Goal: Transaction & Acquisition: Obtain resource

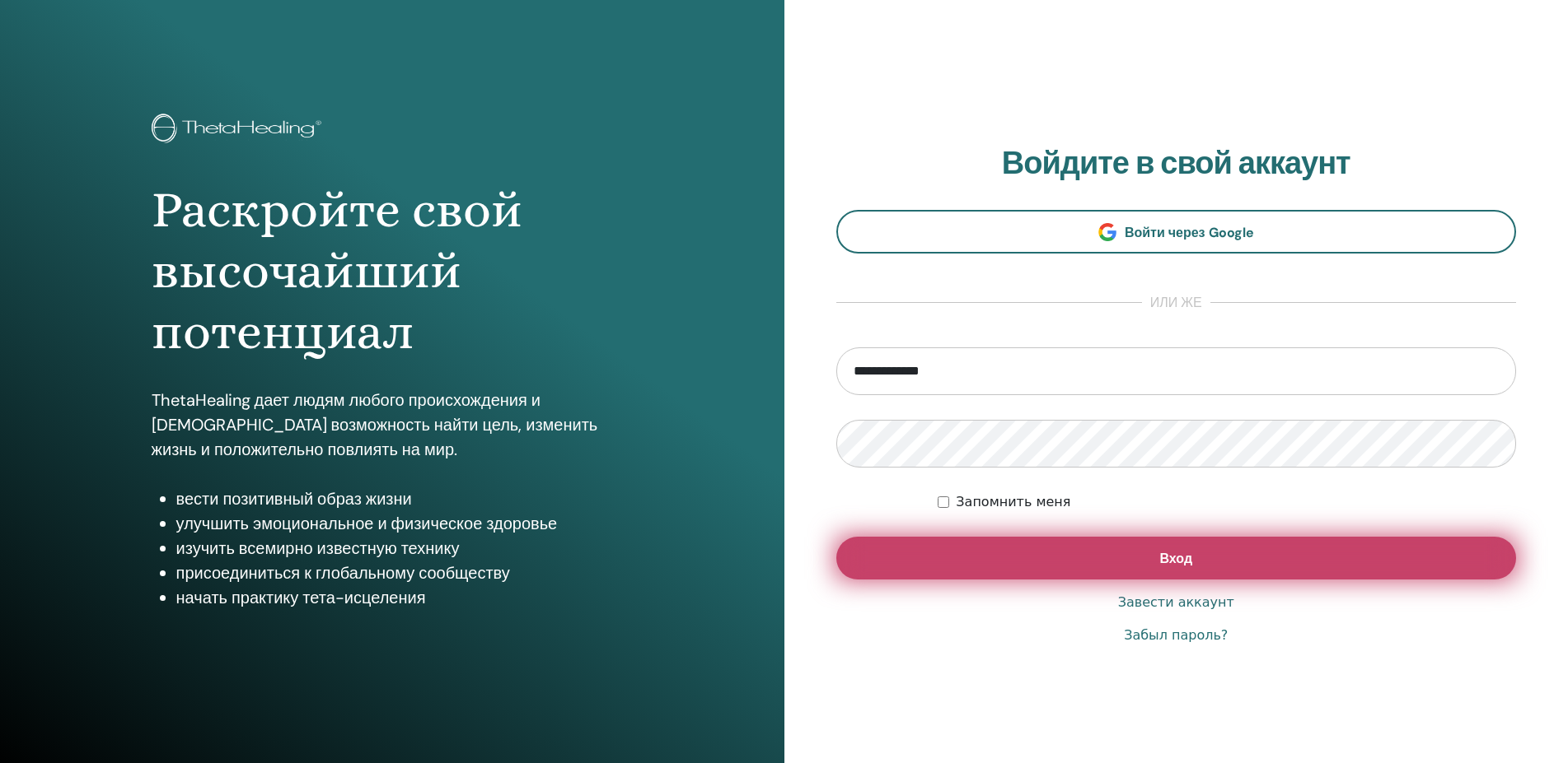
type input "**********"
click at [1169, 562] on span "Вход" at bounding box center [1175, 558] width 33 height 17
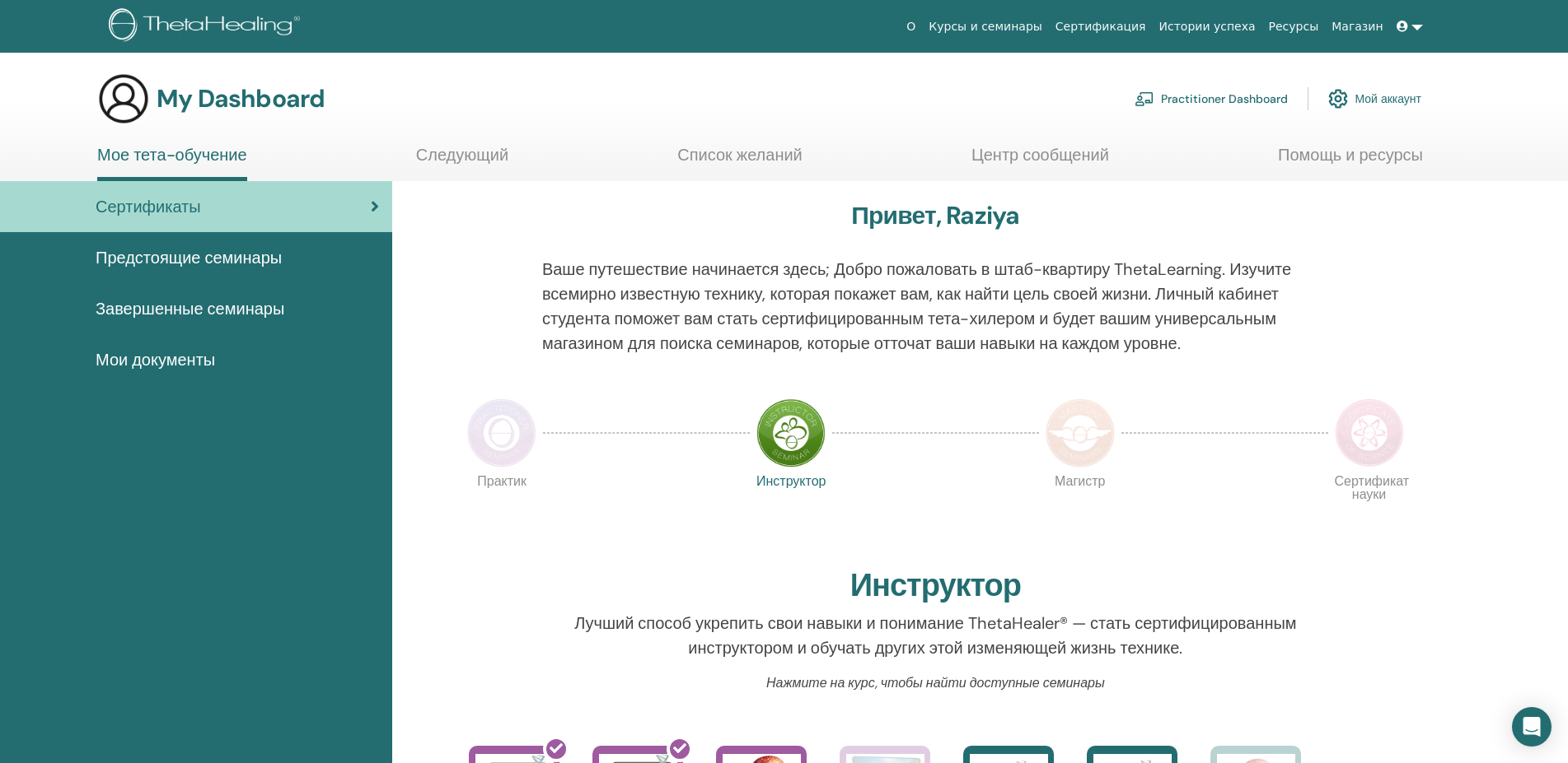
click at [180, 359] on span "Мои документы" at bounding box center [155, 360] width 120 height 24
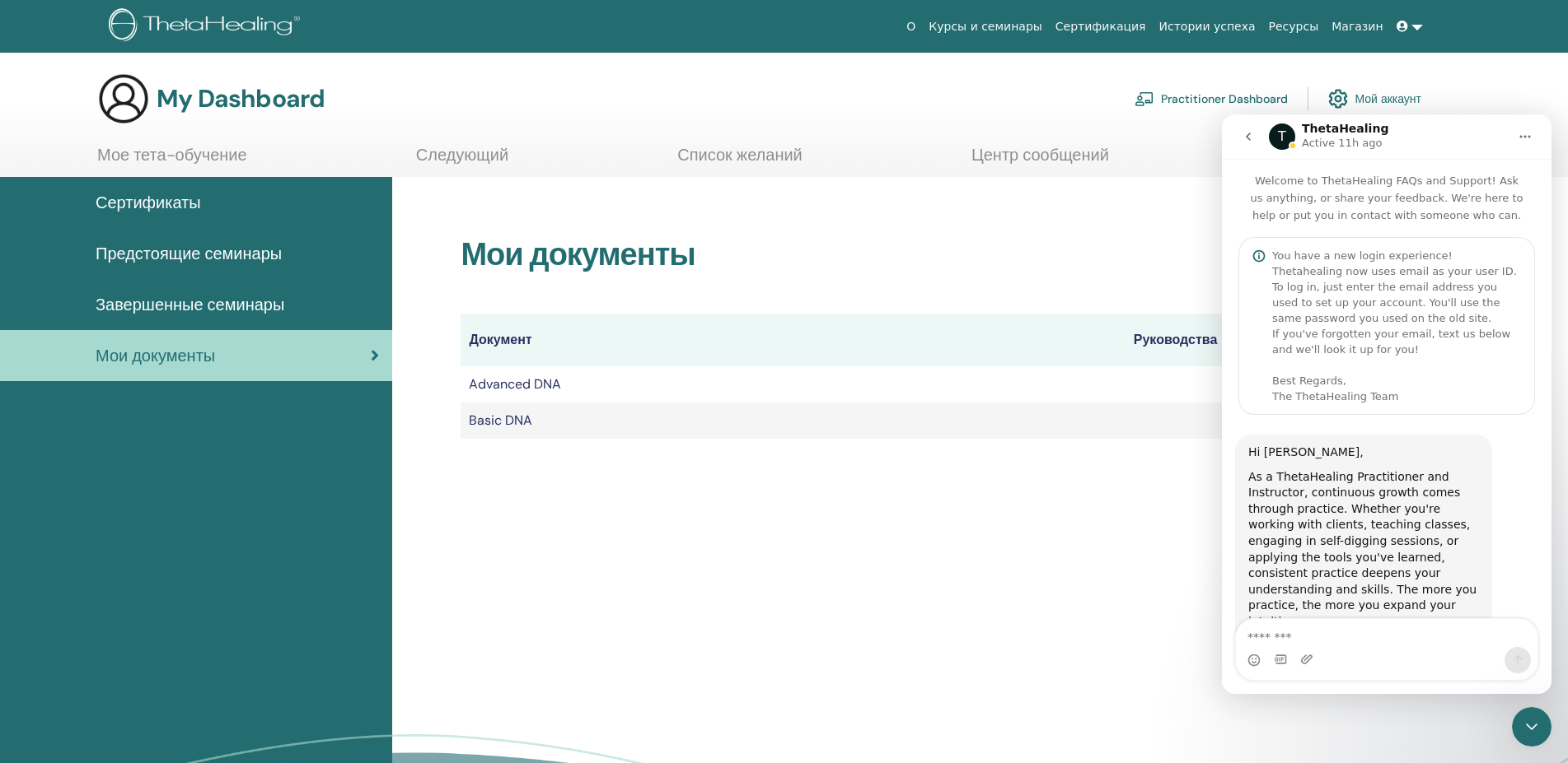
scroll to position [835, 0]
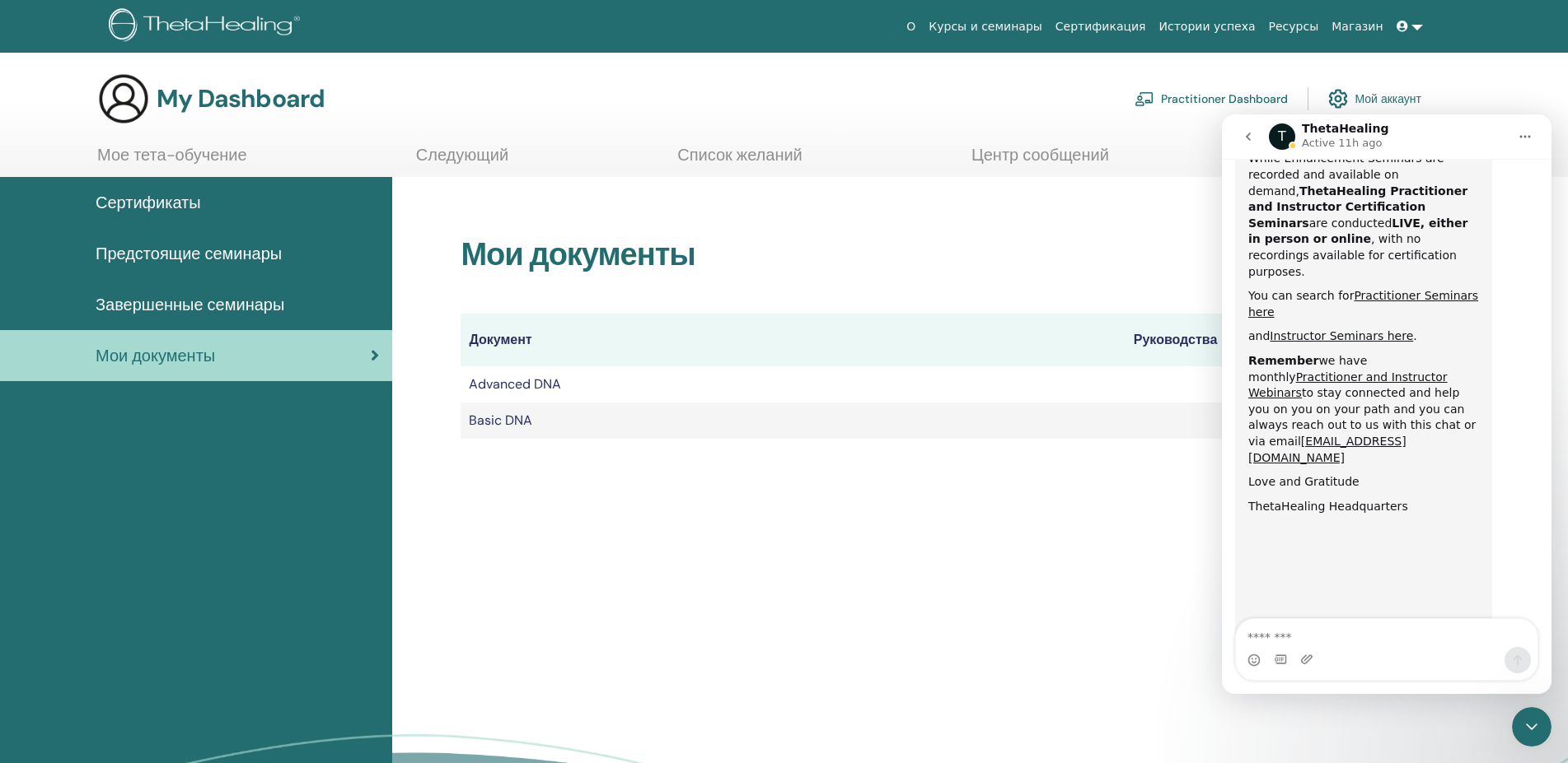
click at [1056, 341] on th "Документ" at bounding box center [792, 339] width 664 height 52
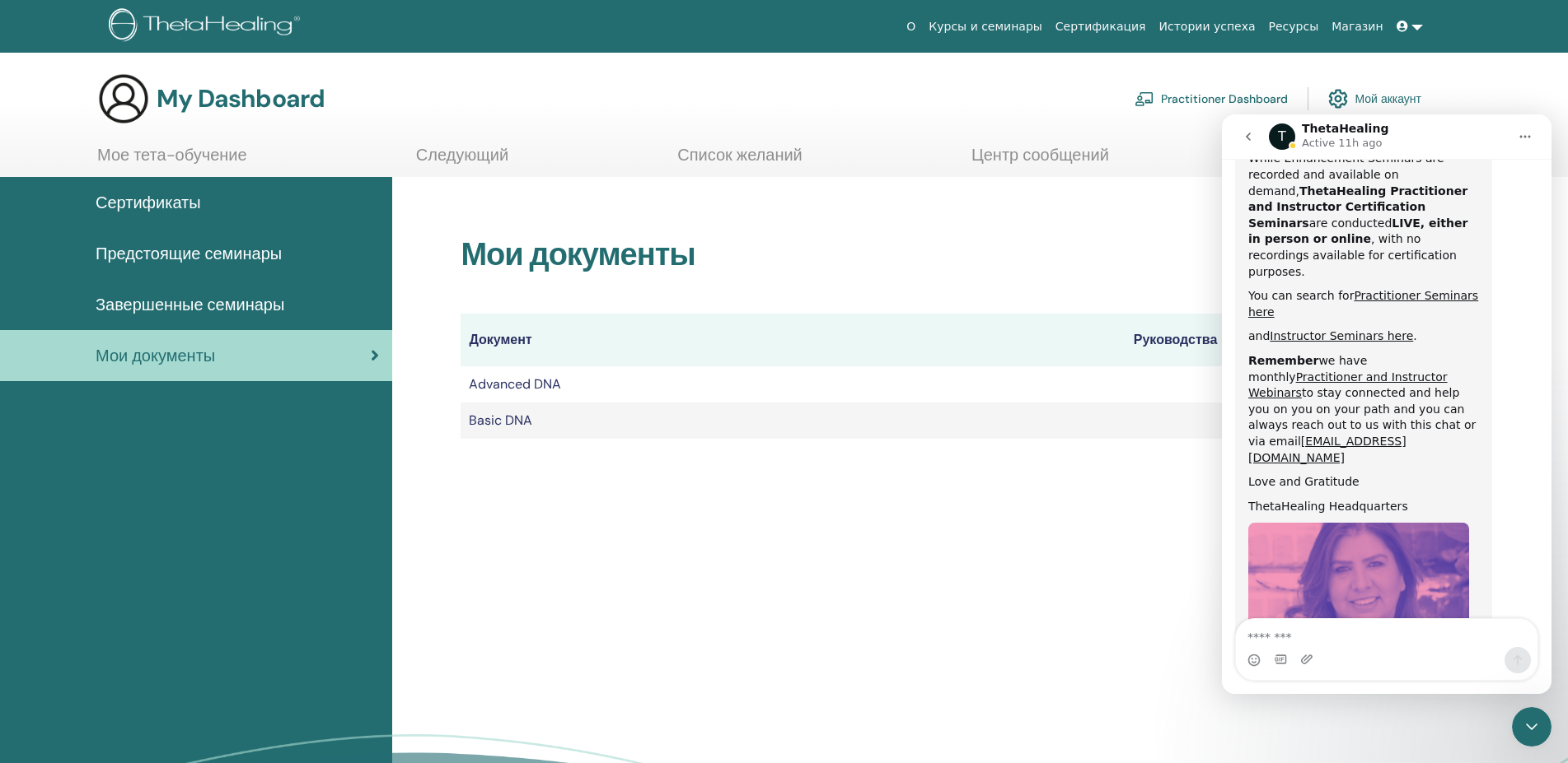
click at [1534, 80] on div "My Dashboard Practitioner Dashboard Мой аккаунт" at bounding box center [813, 98] width 1510 height 52
drag, startPoint x: 1435, startPoint y: 135, endPoint x: 1293, endPoint y: 131, distance: 142.1
click at [1346, 144] on div "T ThetaHealing Active 11h ago" at bounding box center [1387, 137] width 239 height 29
click at [1250, 135] on icon "go back" at bounding box center [1248, 137] width 13 height 13
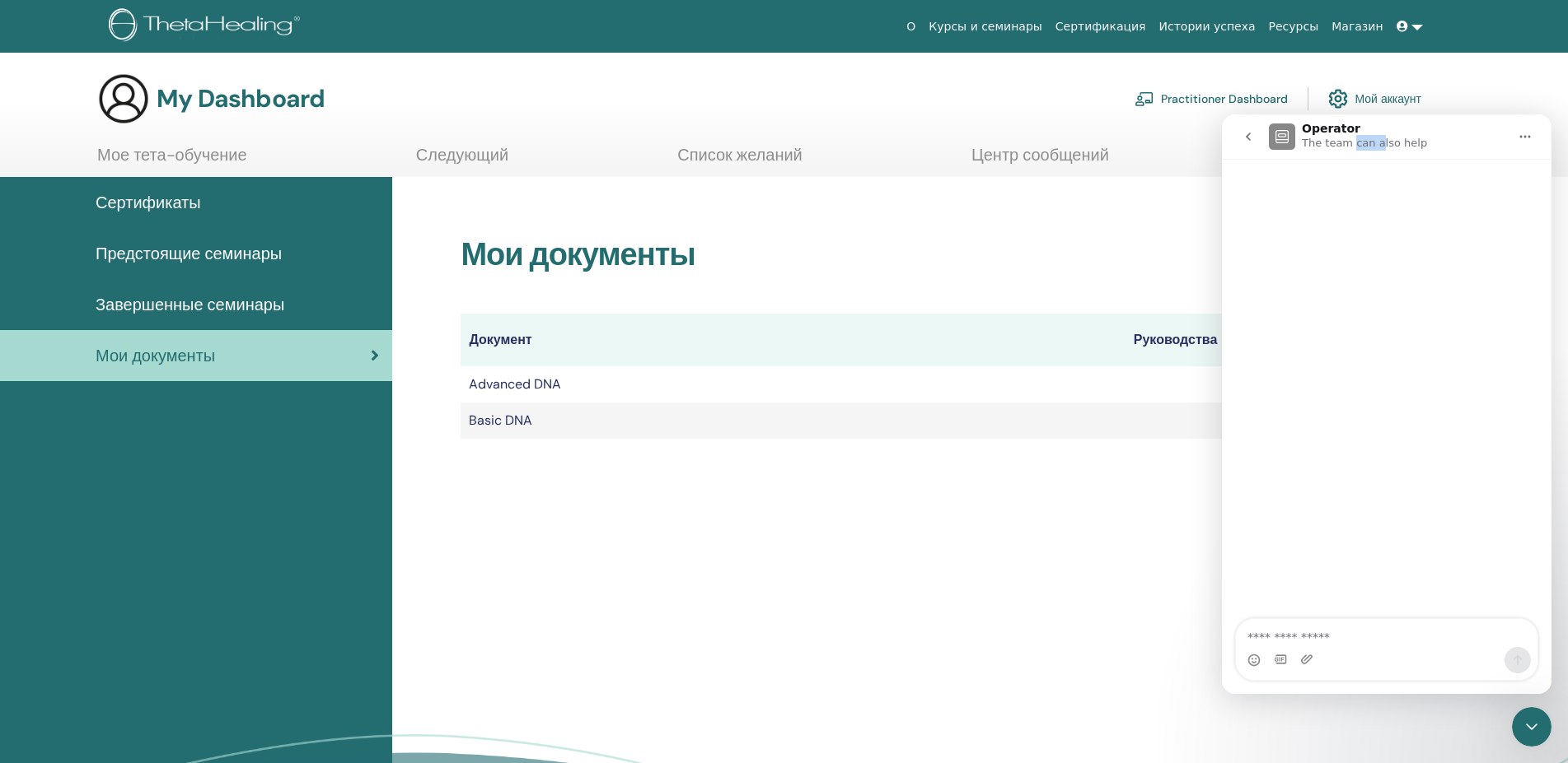
scroll to position [0, 0]
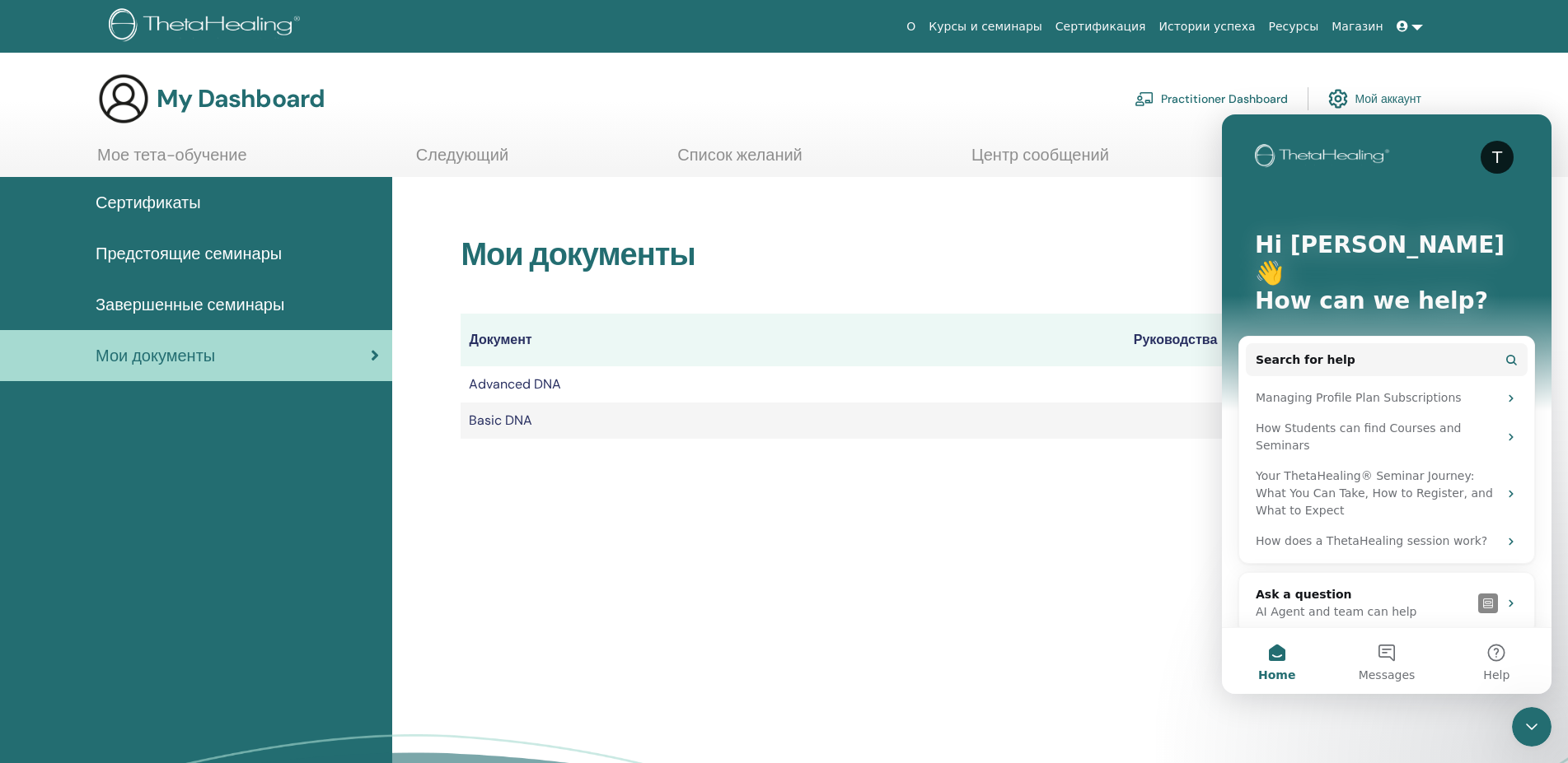
click at [1532, 727] on icon "Close Intercom Messenger" at bounding box center [1531, 727] width 20 height 20
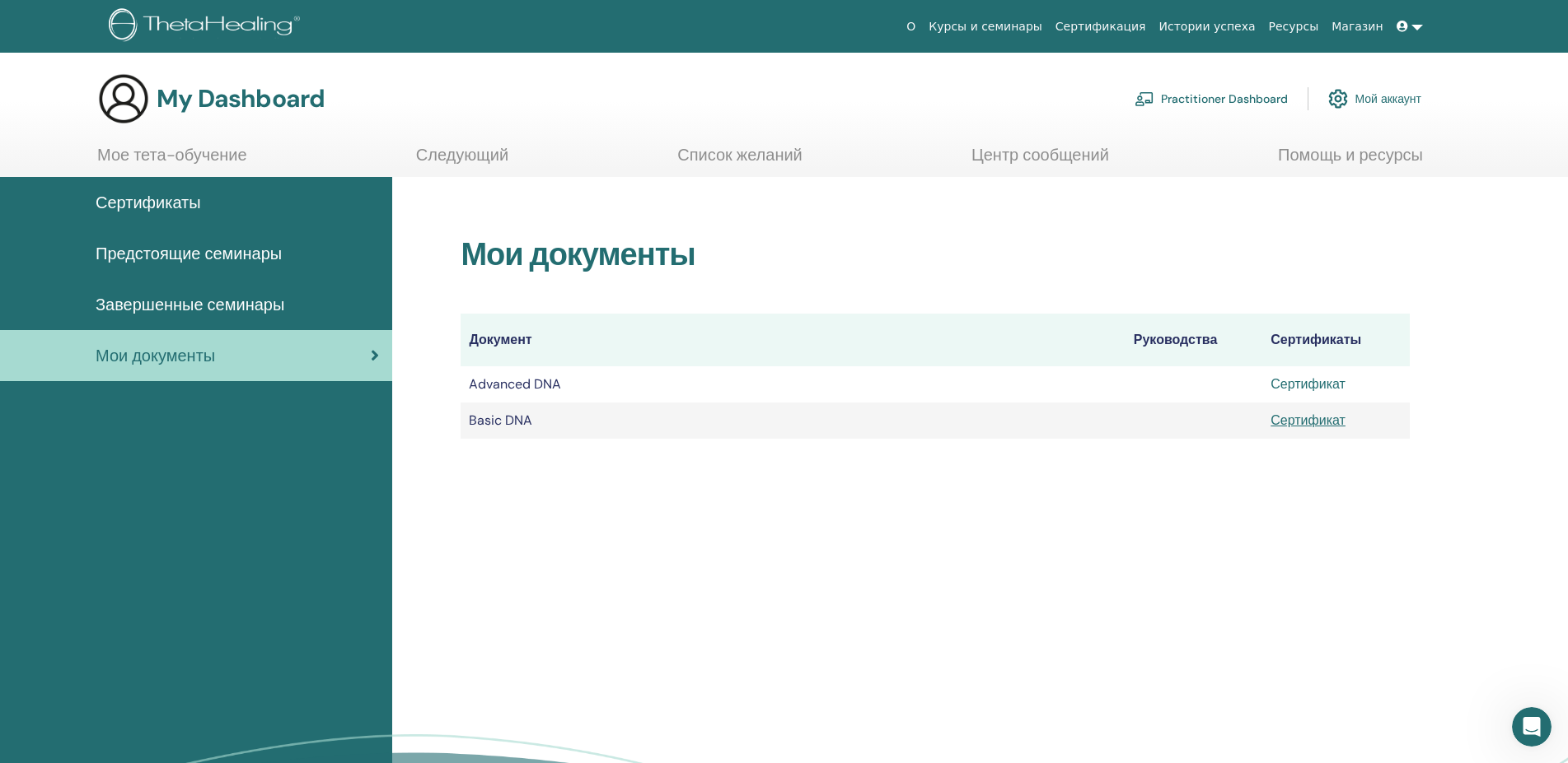
click at [1311, 386] on link "Сертификат" at bounding box center [1308, 384] width 75 height 17
